Goal: Information Seeking & Learning: Learn about a topic

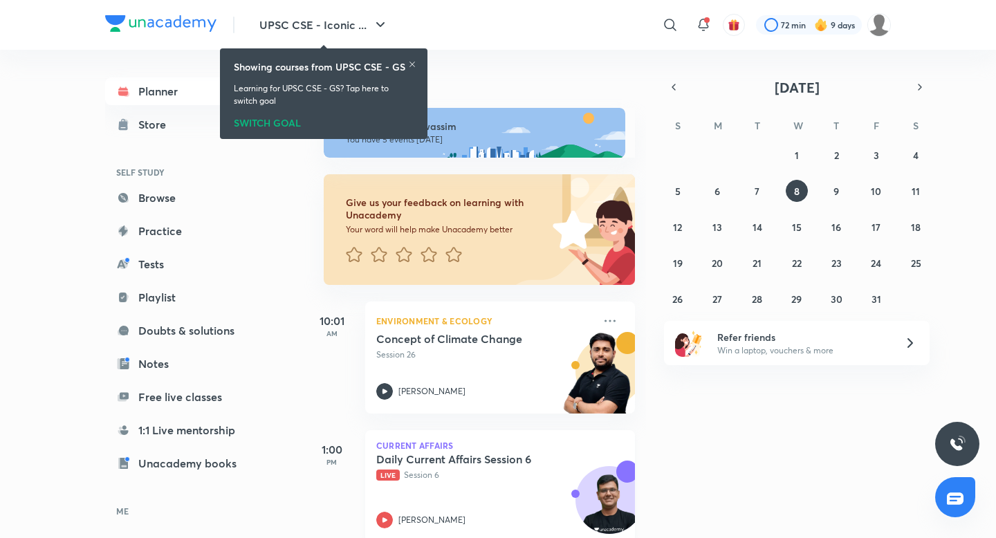
click at [466, 466] on h5 "Daily Current Affairs Session 6" at bounding box center [462, 459] width 172 height 14
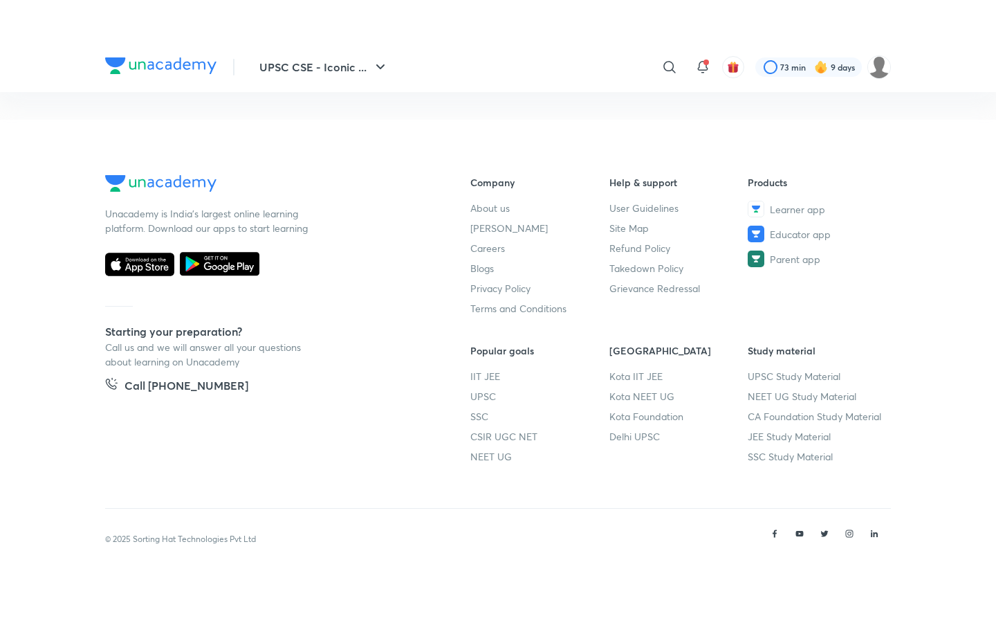
scroll to position [677, 0]
